Goal: Information Seeking & Learning: Learn about a topic

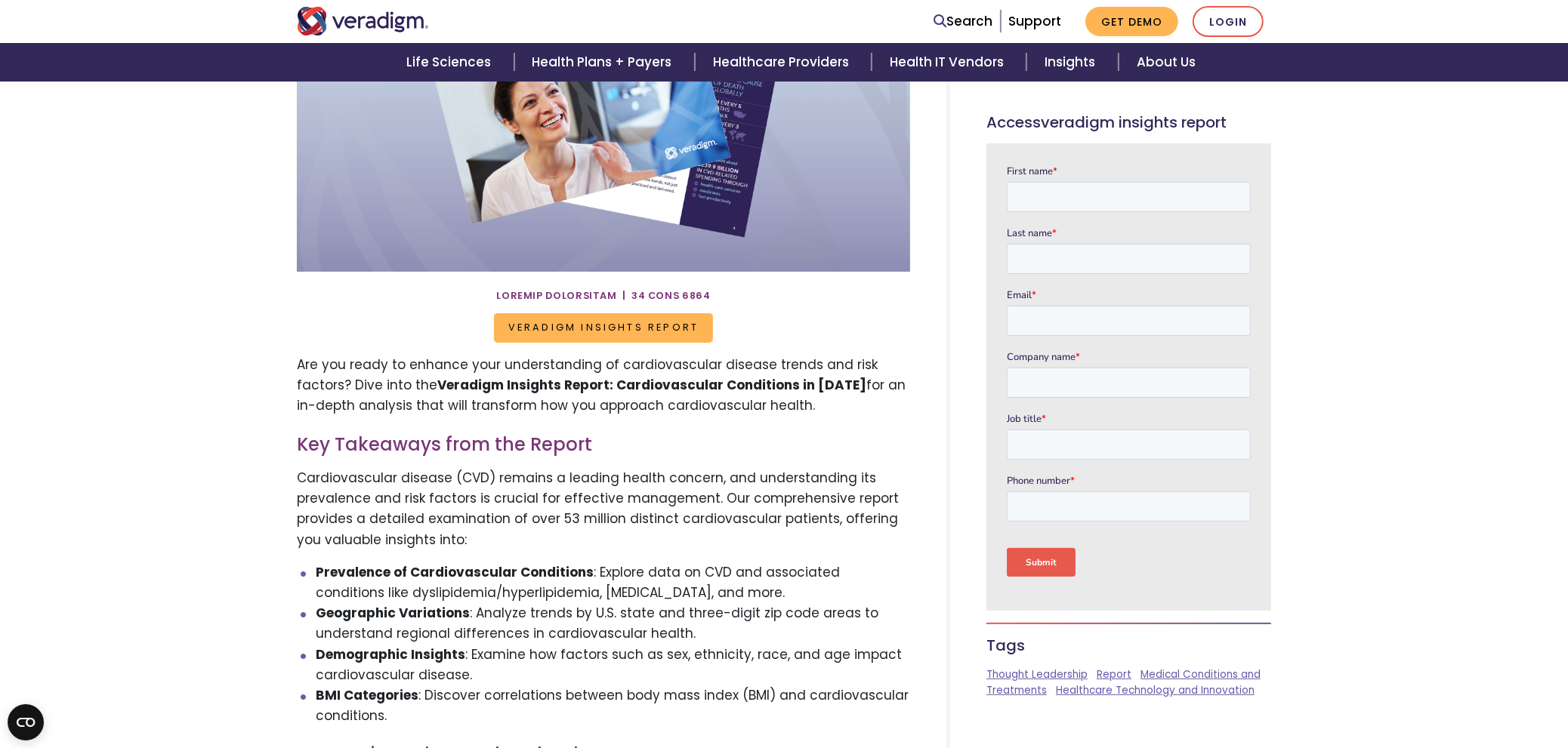
scroll to position [370, 0]
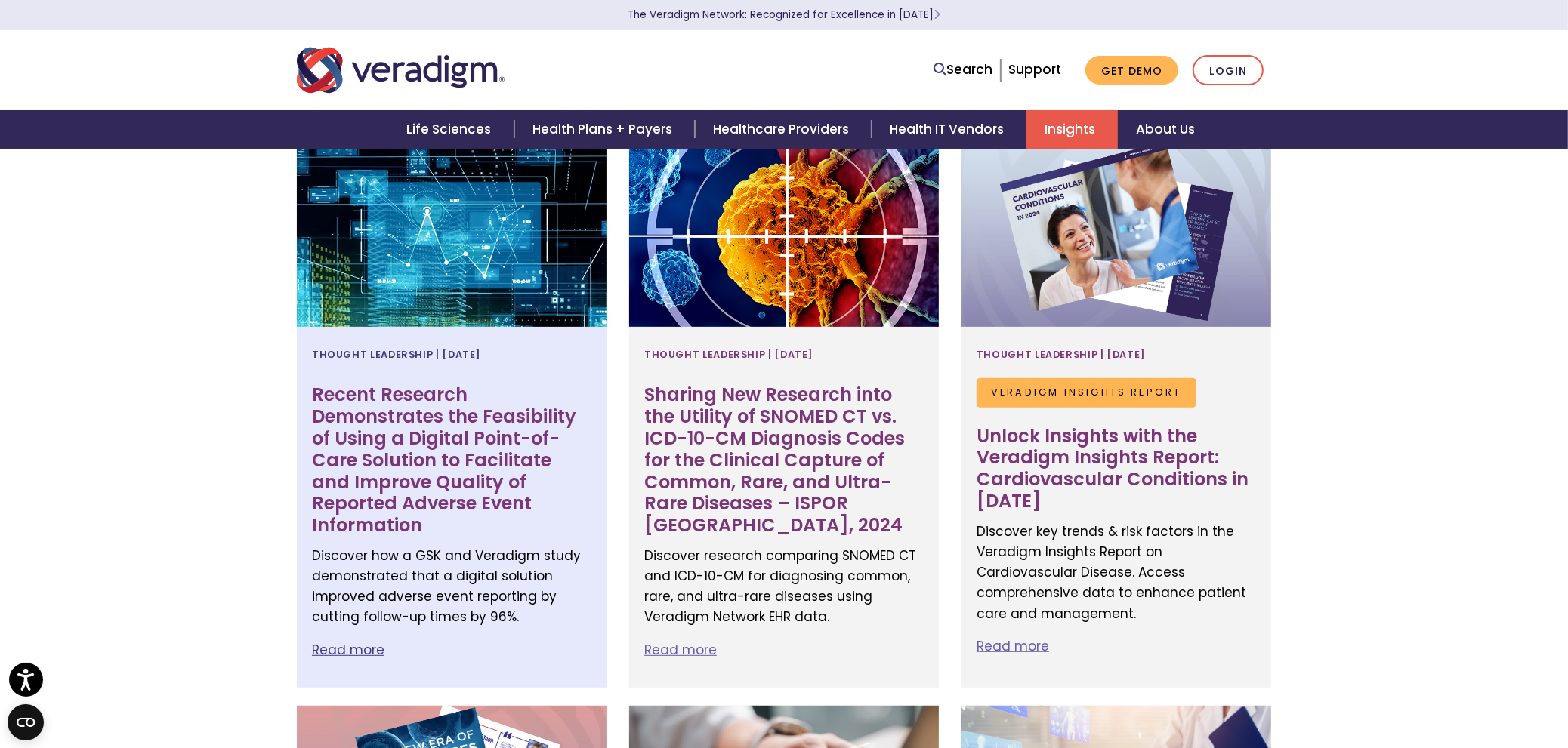
click at [395, 437] on h3 "Recent Research Demonstrates the Feasibility of Using a Digital Point-of-Care S…" at bounding box center [451, 461] width 280 height 153
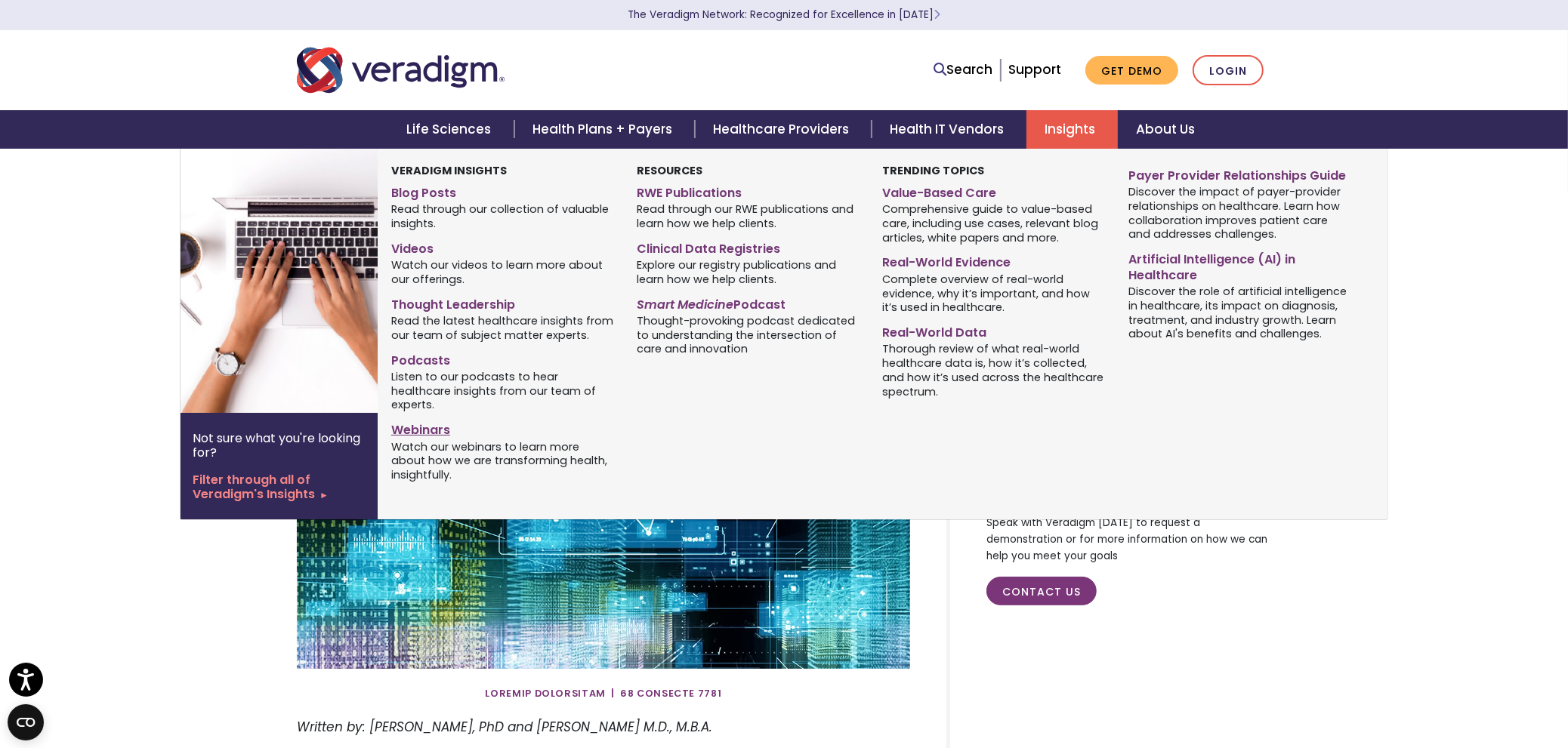
click at [436, 431] on link "Webinars" at bounding box center [503, 428] width 223 height 22
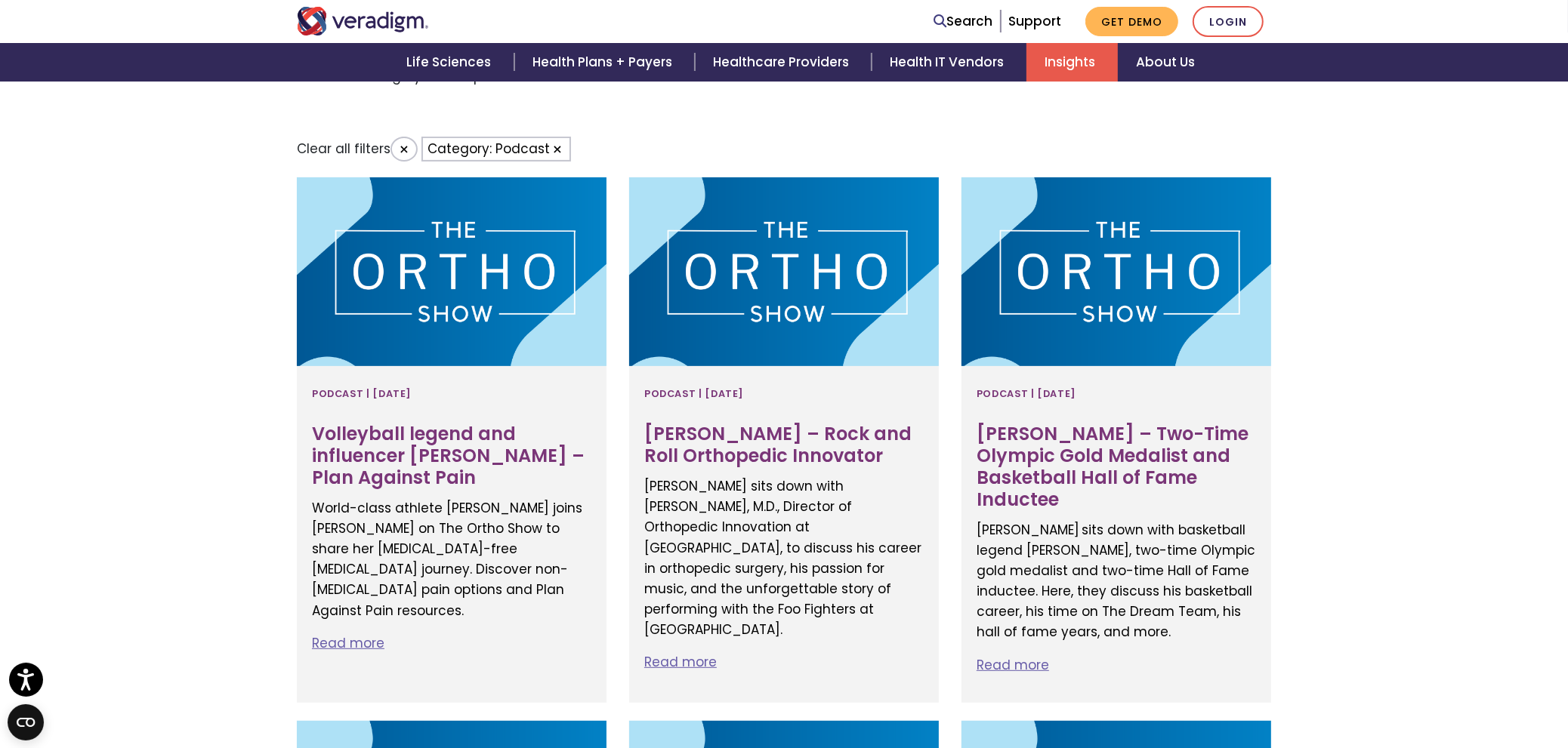
scroll to position [555, 0]
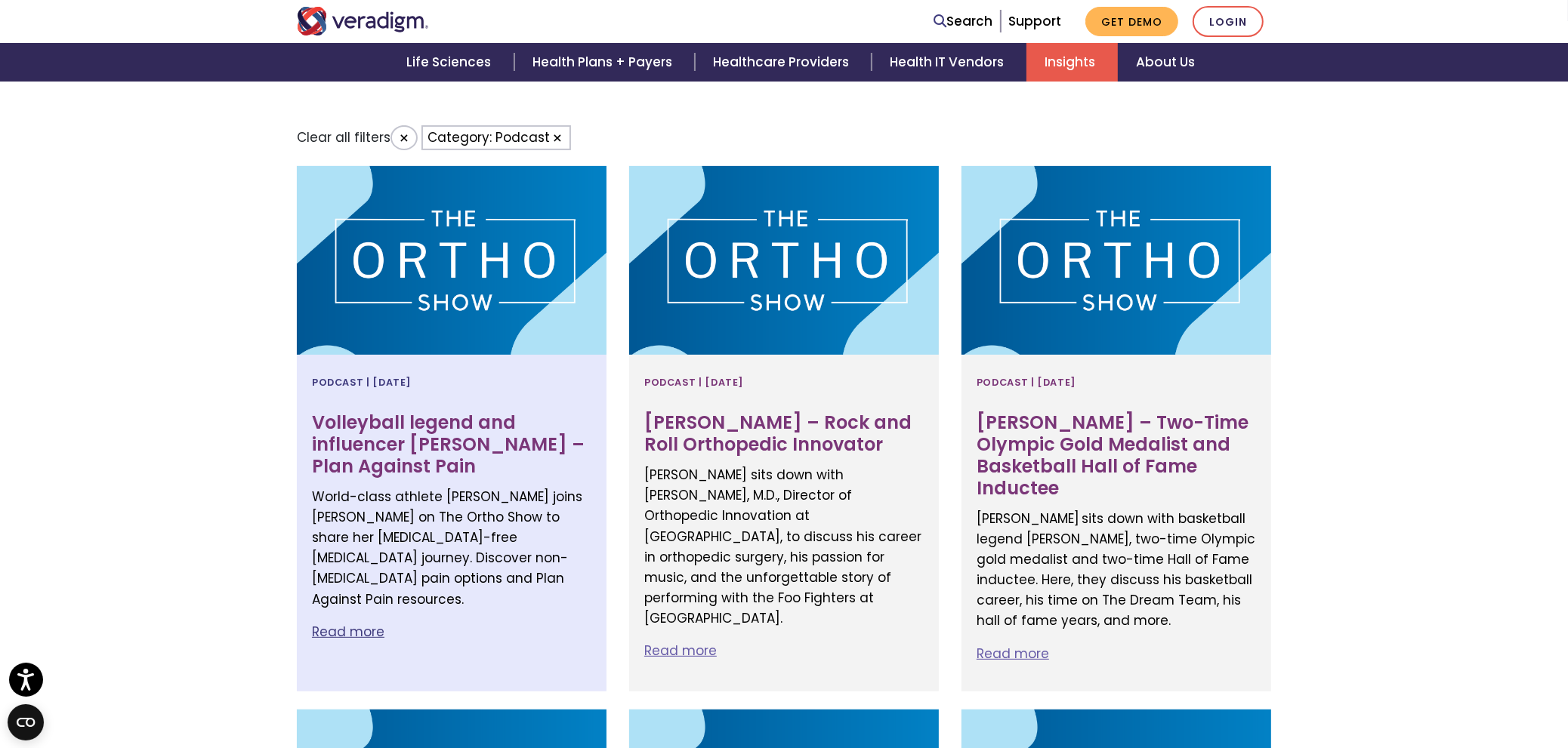
click at [355, 623] on link "Read more" at bounding box center [348, 631] width 72 height 18
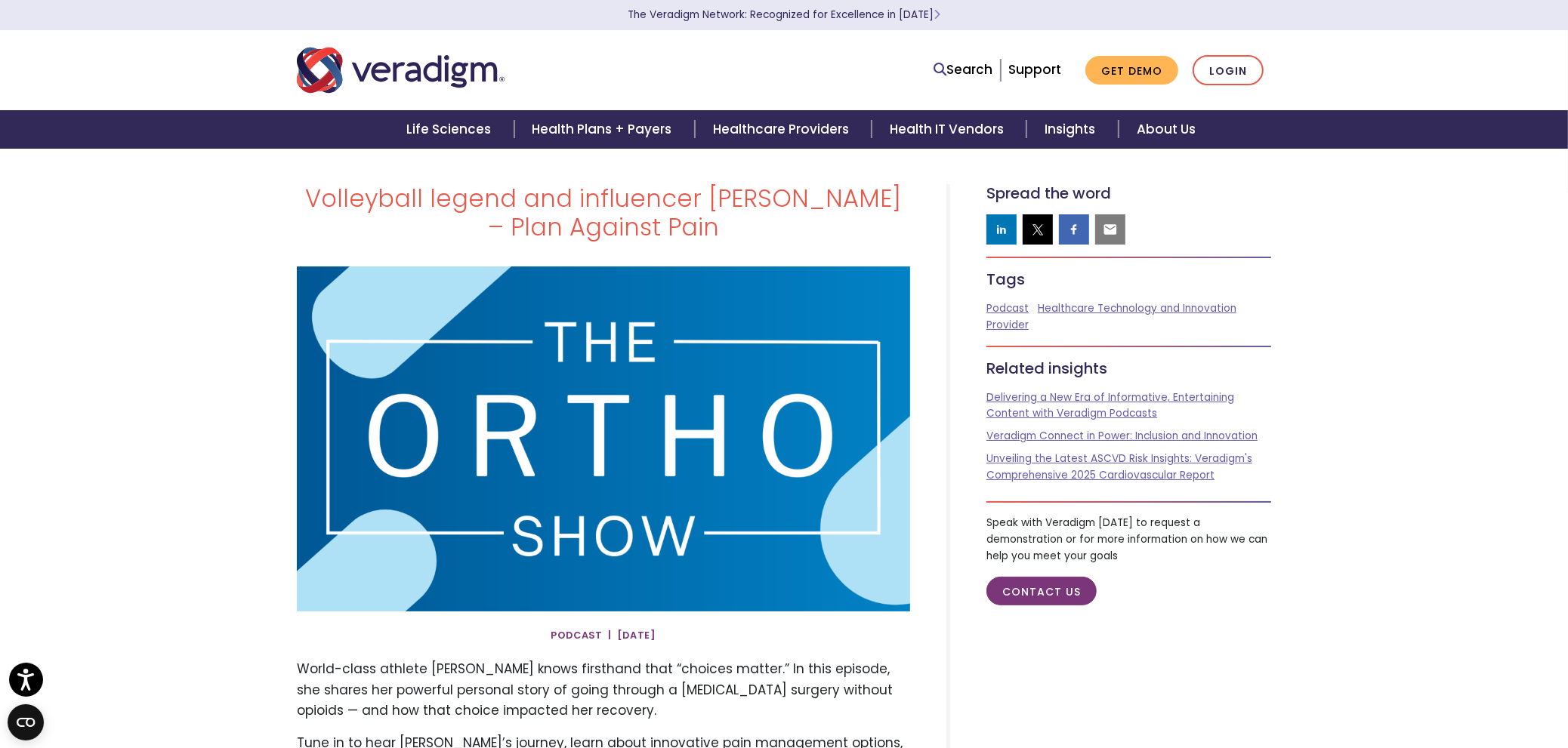
drag, startPoint x: 316, startPoint y: 434, endPoint x: 746, endPoint y: 28, distance: 591.4
click at [0, 148] on body "Accessibility Screen-Reader Guide, Feedback, and Issue Reporting | New window T…" at bounding box center [784, 522] width 1568 height 748
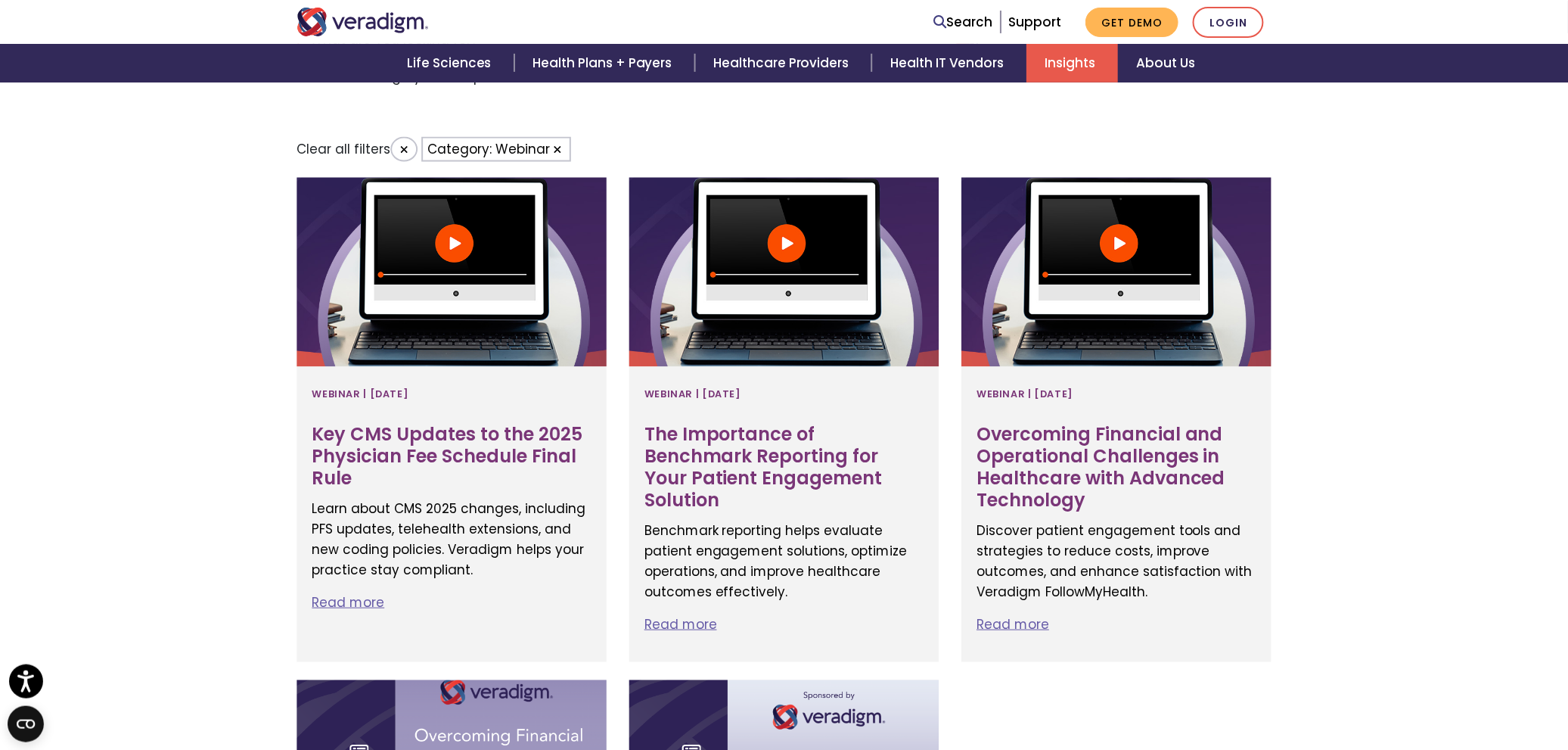
scroll to position [546, 0]
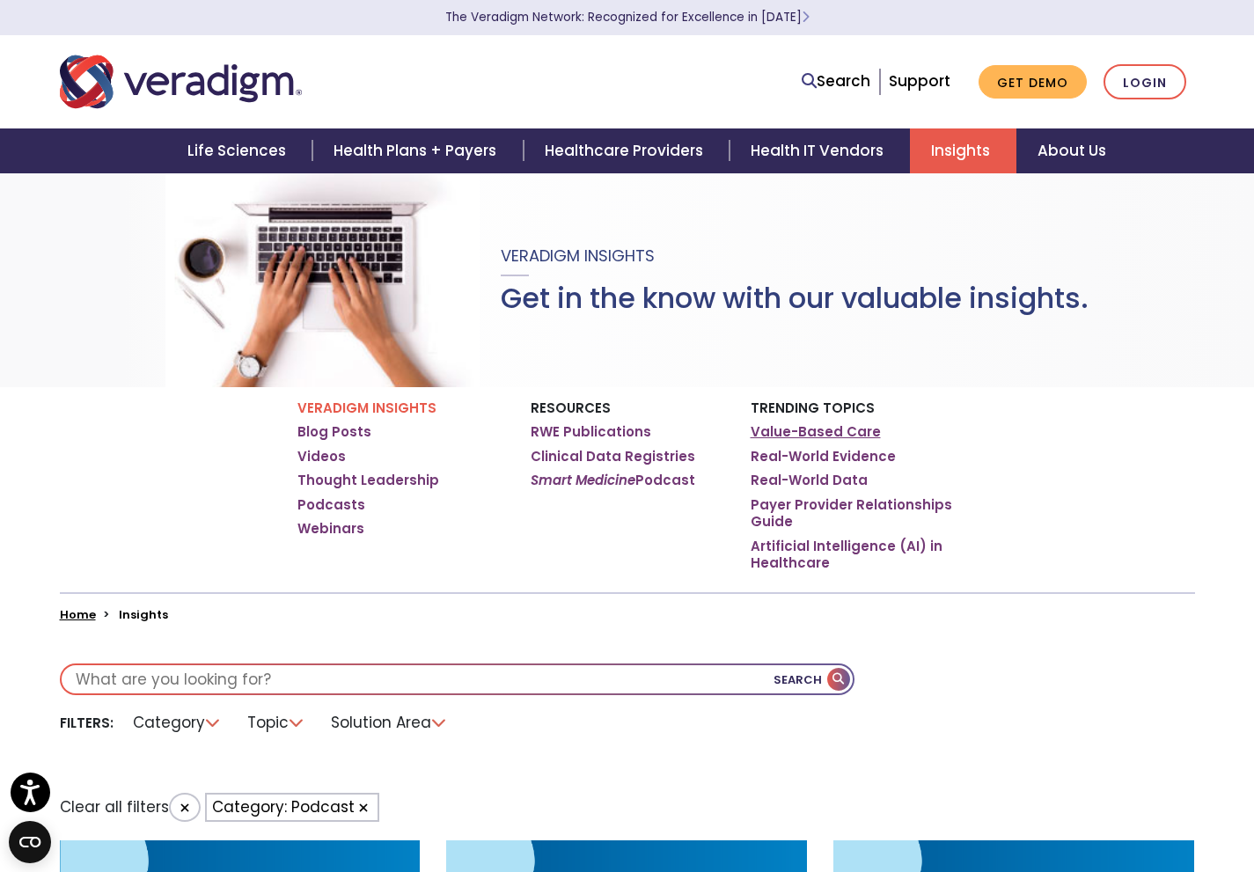
click at [780, 430] on link "Value-Based Care" at bounding box center [815, 432] width 130 height 18
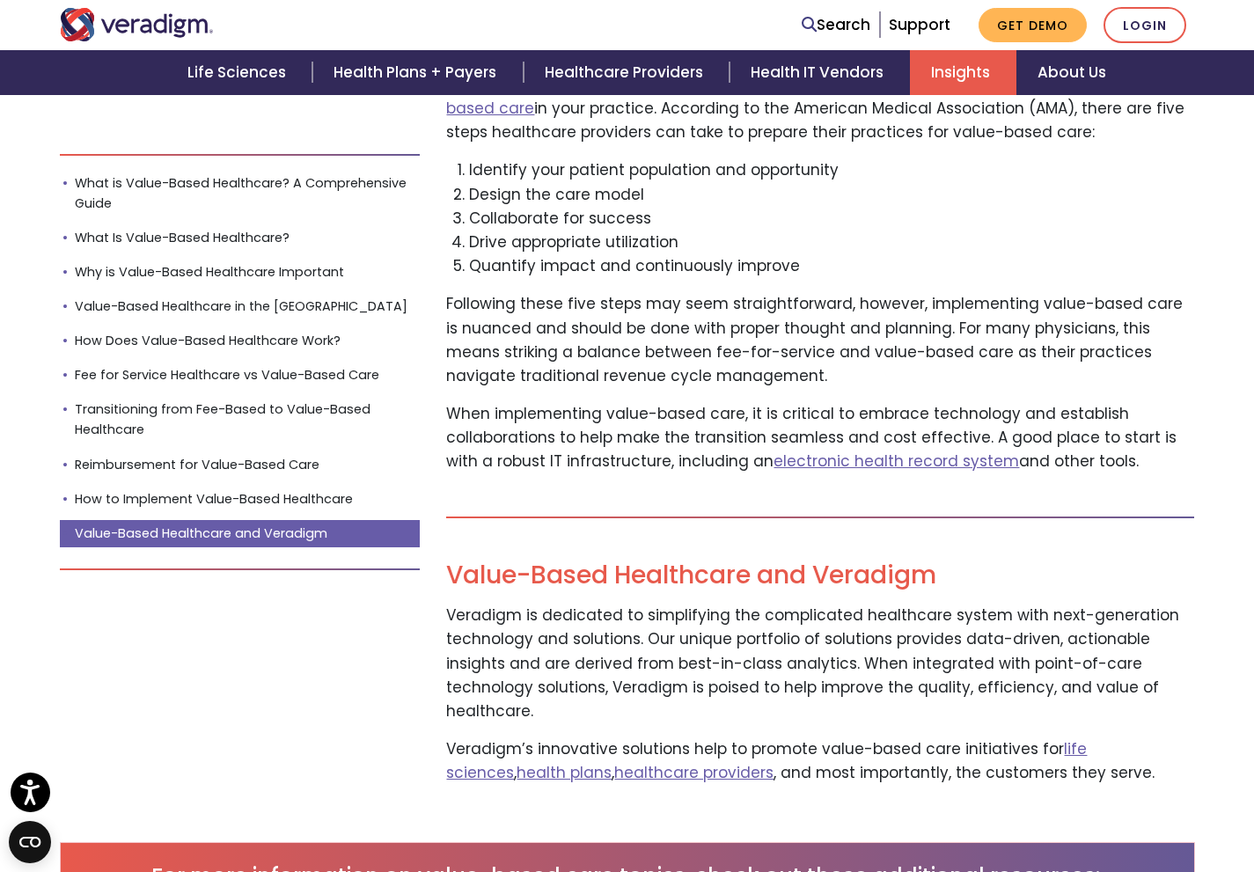
scroll to position [6056, 0]
